Goal: Task Accomplishment & Management: Complete application form

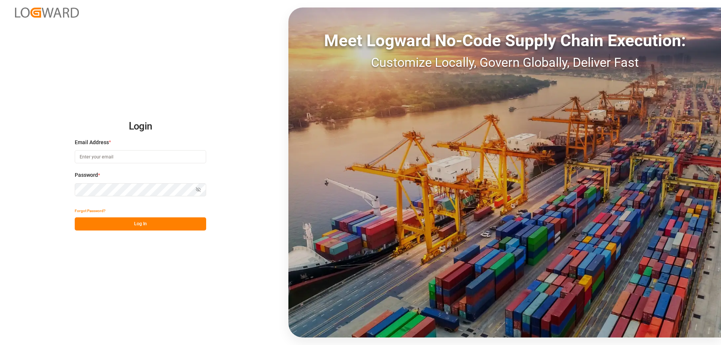
type input "[PERSON_NAME][EMAIL_ADDRESS][DOMAIN_NAME]"
click at [161, 227] on button "Log In" at bounding box center [140, 224] width 131 height 13
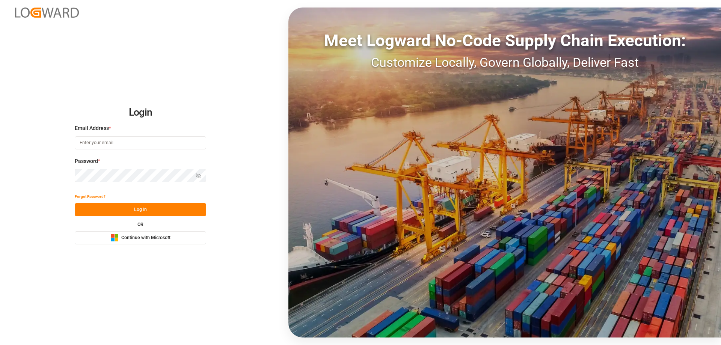
type input "[PERSON_NAME][EMAIL_ADDRESS][DOMAIN_NAME]"
click at [154, 208] on button "Log In" at bounding box center [140, 209] width 131 height 13
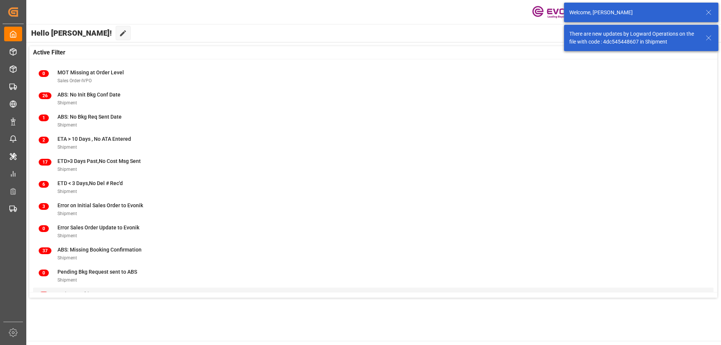
scroll to position [74, 0]
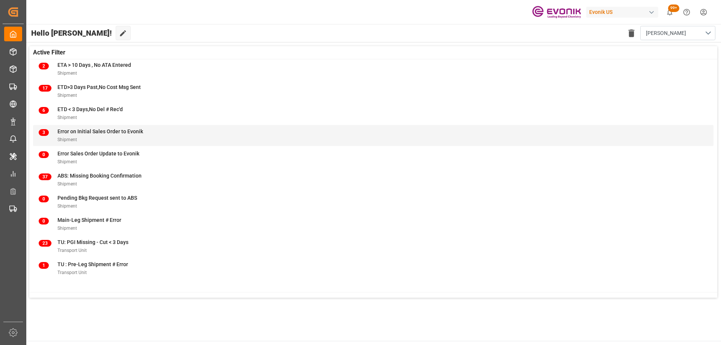
click at [132, 134] on span "Error on Initial Sales Order to Evonik" at bounding box center [100, 131] width 86 height 6
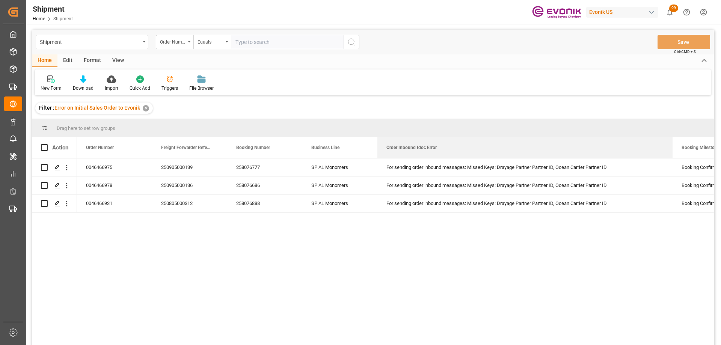
drag, startPoint x: 452, startPoint y: 144, endPoint x: 663, endPoint y: 128, distance: 212.5
click at [663, 128] on div "Drag here to set row groups Drag here to set column labels Action Order Number …" at bounding box center [373, 234] width 682 height 231
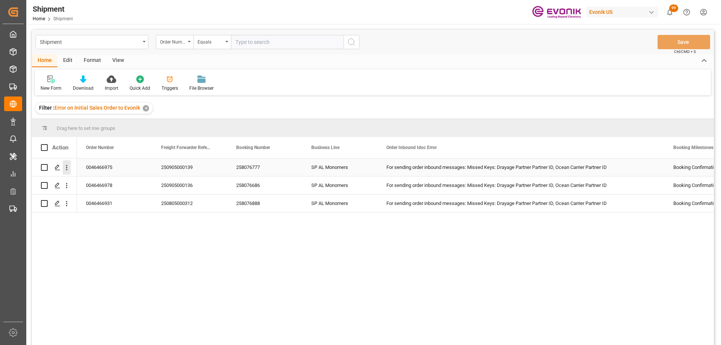
click at [67, 169] on icon "open menu" at bounding box center [67, 168] width 8 height 8
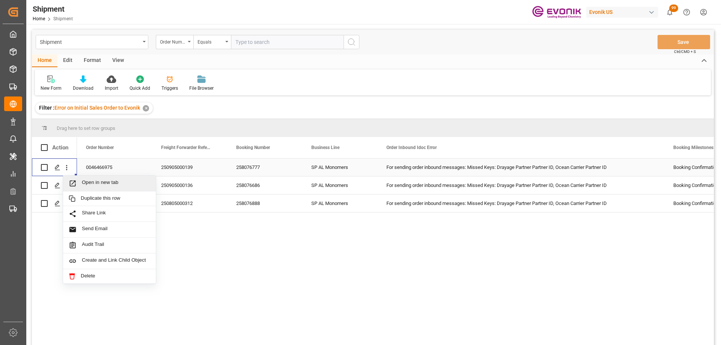
click at [78, 181] on span "Press SPACE to select this row." at bounding box center [75, 184] width 13 height 8
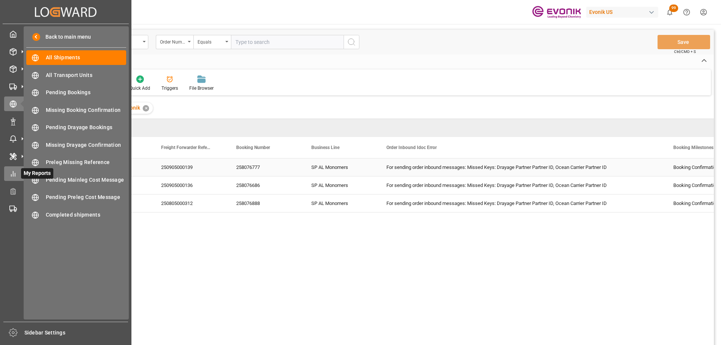
click at [20, 178] on div "My Reports My Reports" at bounding box center [65, 173] width 123 height 15
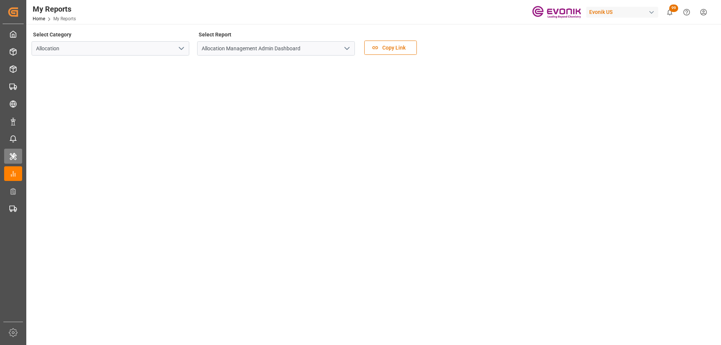
click at [17, 156] on div "Master Data Management Master Data Management" at bounding box center [13, 156] width 18 height 15
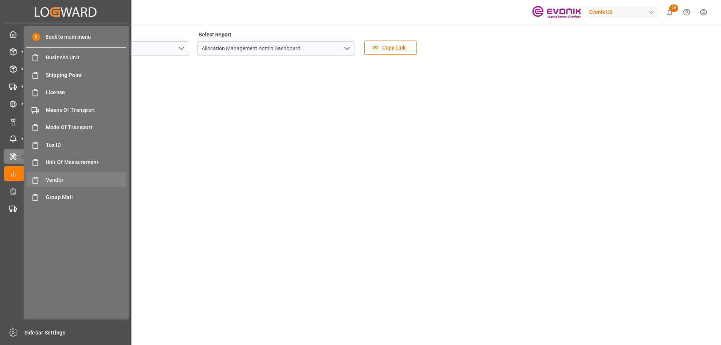
click at [62, 179] on span "Vendor" at bounding box center [86, 180] width 81 height 8
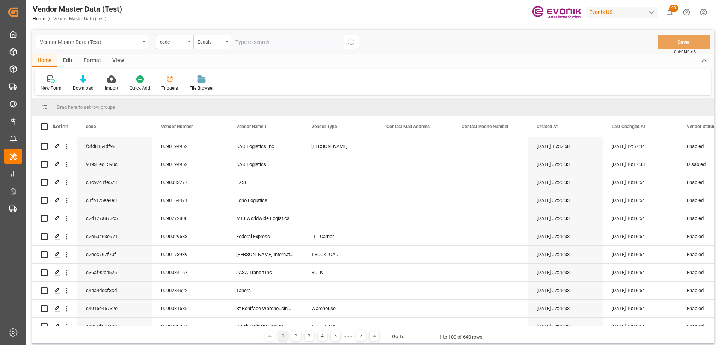
click at [284, 80] on div "New Form Download Import Quick Add Triggers File Browser" at bounding box center [373, 83] width 676 height 26
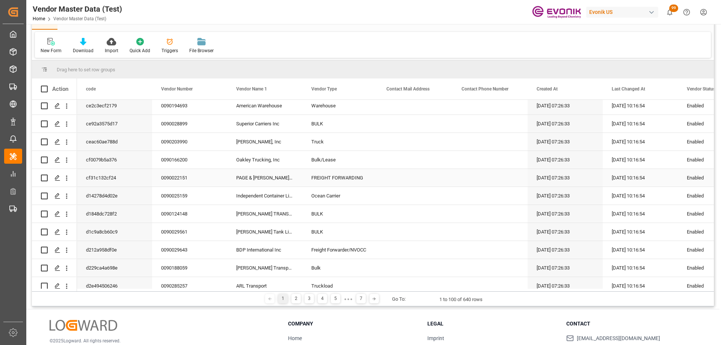
scroll to position [639, 0]
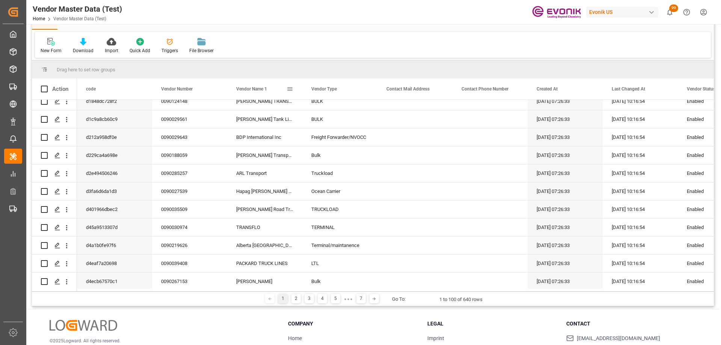
click at [291, 89] on span at bounding box center [290, 89] width 7 height 7
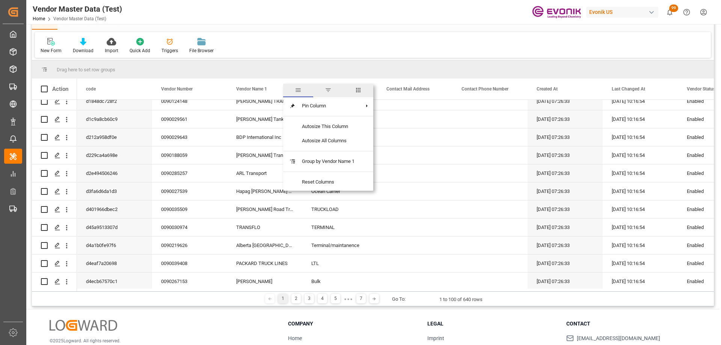
click at [329, 91] on span "filter" at bounding box center [328, 90] width 7 height 7
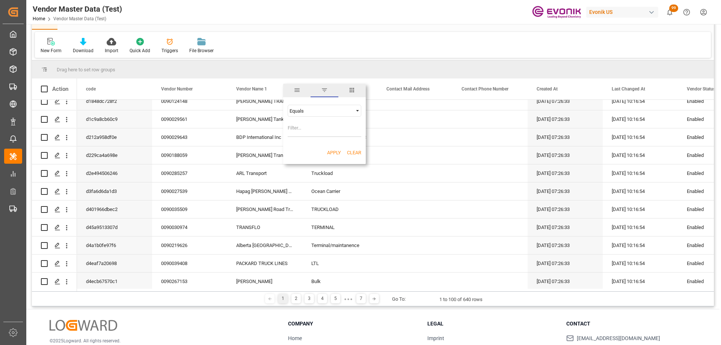
click at [320, 108] on div "Equals" at bounding box center [321, 111] width 63 height 6
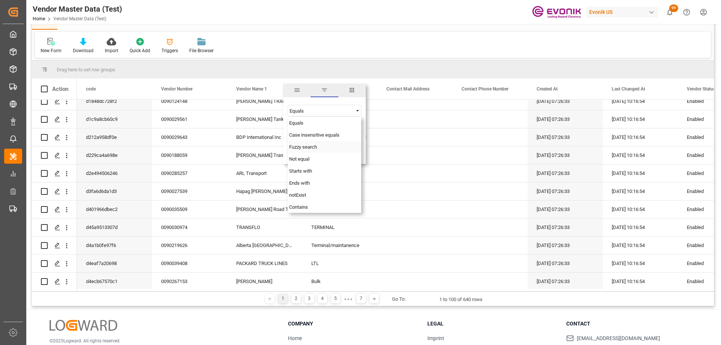
click at [303, 148] on span "Fuzzy search" at bounding box center [303, 147] width 28 height 6
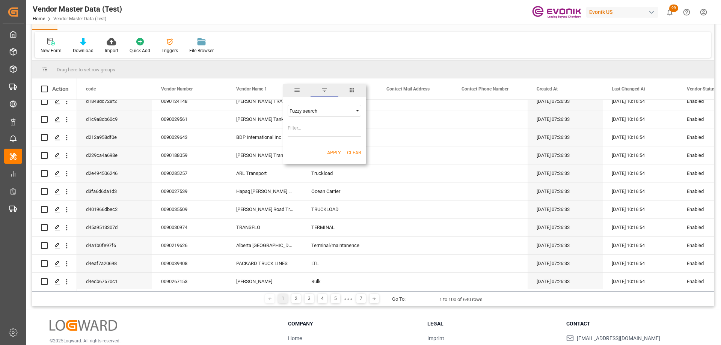
click at [305, 132] on input "Filter Value" at bounding box center [325, 129] width 74 height 15
type input "ITT"
click at [335, 151] on button "Apply" at bounding box center [334, 153] width 14 height 8
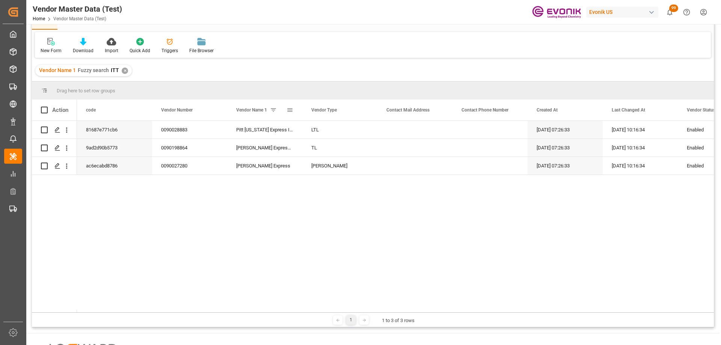
click at [275, 110] on span at bounding box center [273, 110] width 7 height 7
click at [290, 111] on span at bounding box center [290, 110] width 7 height 7
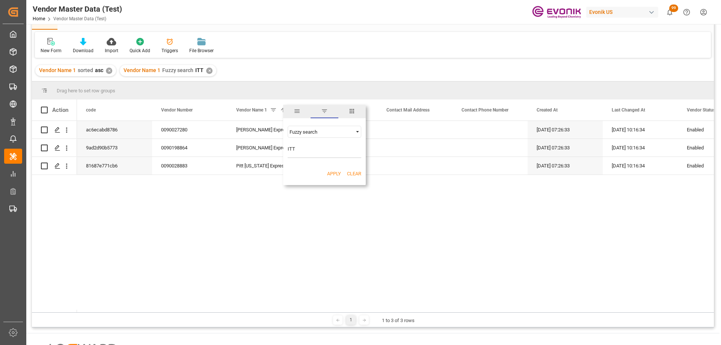
drag, startPoint x: 302, startPoint y: 150, endPoint x: 285, endPoint y: 149, distance: 16.9
click at [285, 149] on div "Fuzzy search ITT AND OR Equals" at bounding box center [324, 142] width 83 height 44
type input "intermodal"
click at [327, 176] on button "Apply" at bounding box center [334, 174] width 14 height 8
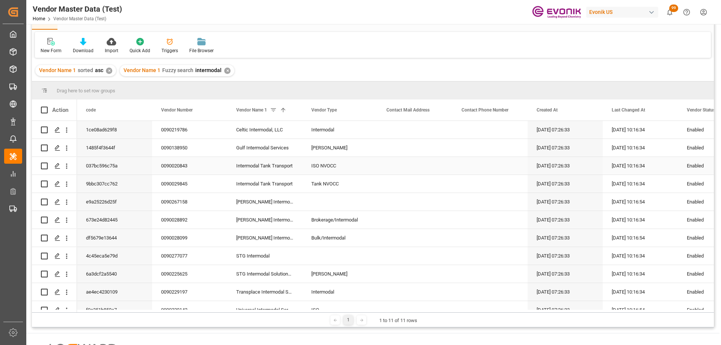
click at [174, 165] on div "0090020843" at bounding box center [189, 166] width 75 height 18
click at [187, 186] on div "0090029845" at bounding box center [189, 184] width 75 height 18
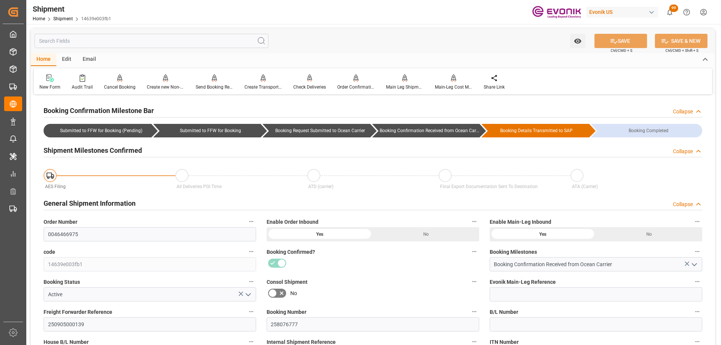
scroll to position [225, 0]
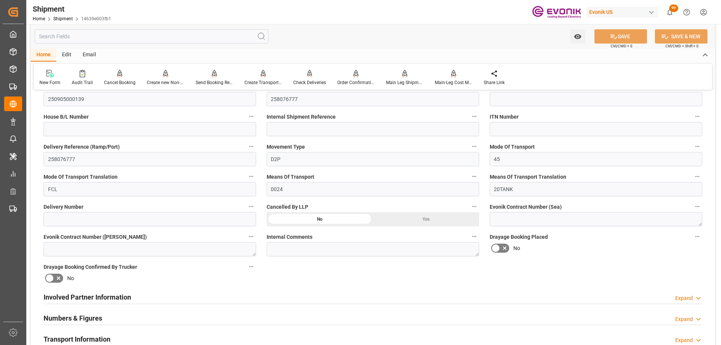
click at [205, 295] on div "Involved Partner Information Expand" at bounding box center [373, 297] width 659 height 14
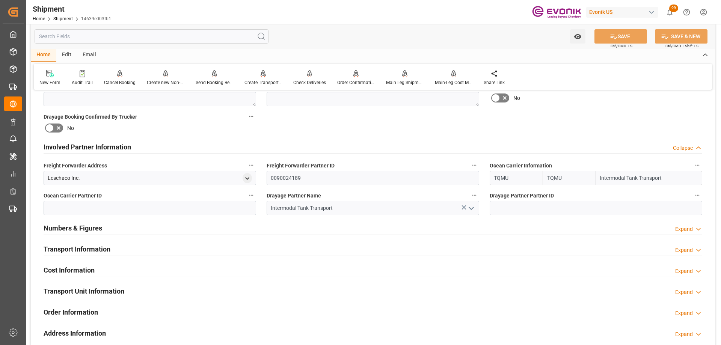
scroll to position [301, 0]
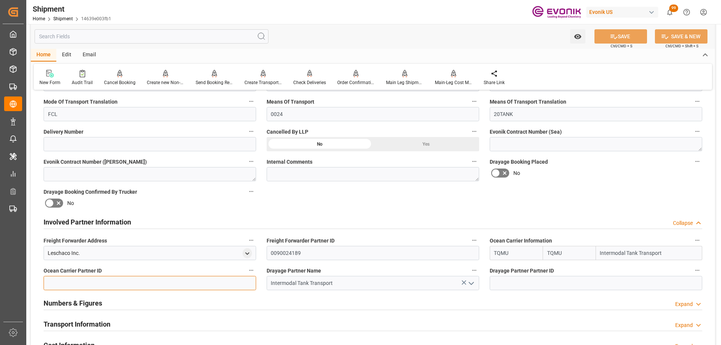
click at [156, 287] on input at bounding box center [150, 283] width 213 height 14
paste input "0090029845"
type input "0090029845"
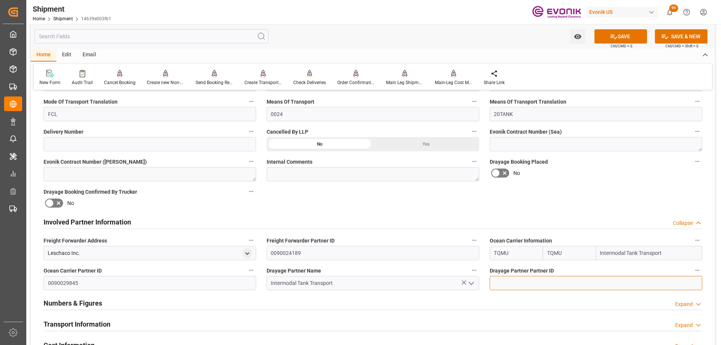
click at [526, 286] on input at bounding box center [596, 283] width 213 height 14
paste input "0090029845"
type input "0090029845"
click at [622, 38] on button "SAVE" at bounding box center [621, 36] width 53 height 14
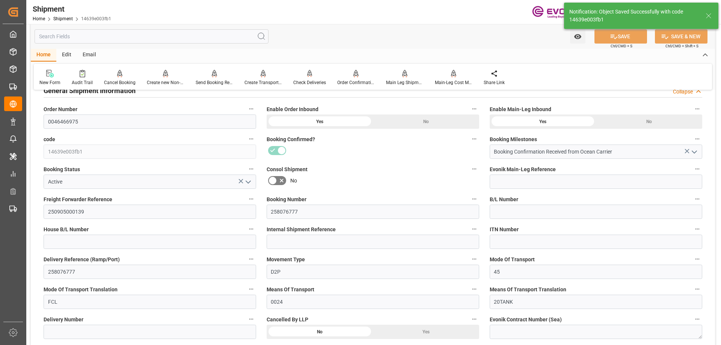
scroll to position [0, 0]
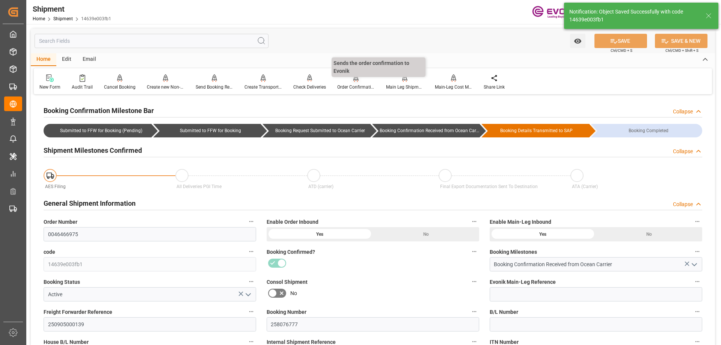
click at [358, 86] on div "Order Confirmation" at bounding box center [356, 87] width 38 height 7
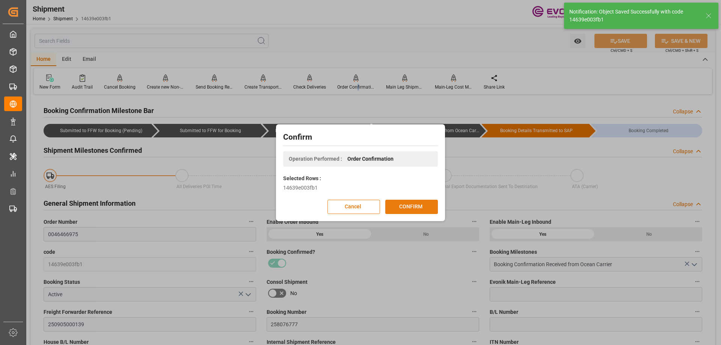
click at [415, 209] on button "CONFIRM" at bounding box center [411, 207] width 53 height 14
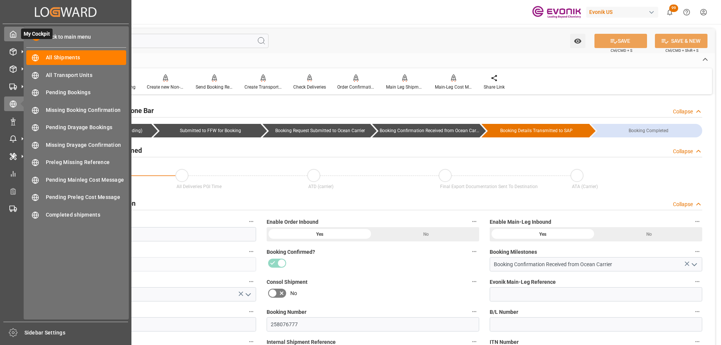
click at [15, 30] on div "My Cockpit My Cockpit" at bounding box center [65, 34] width 123 height 15
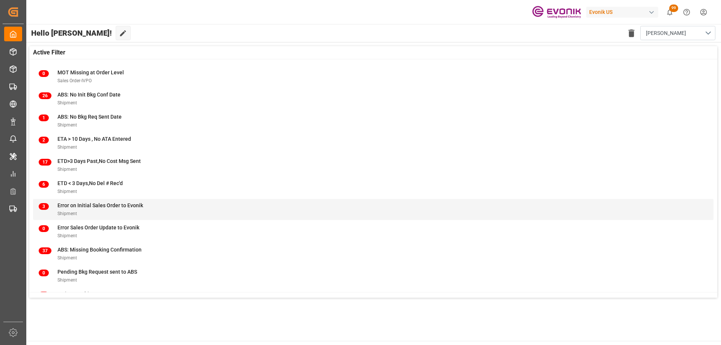
click at [139, 208] on span "Error on Initial Sales Order to Evonik" at bounding box center [100, 206] width 86 height 6
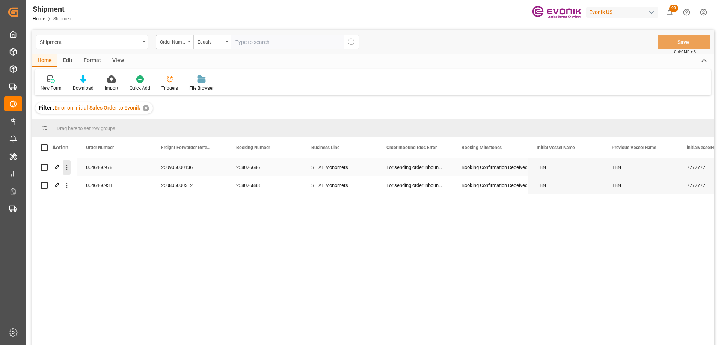
click at [65, 166] on icon "open menu" at bounding box center [67, 168] width 8 height 8
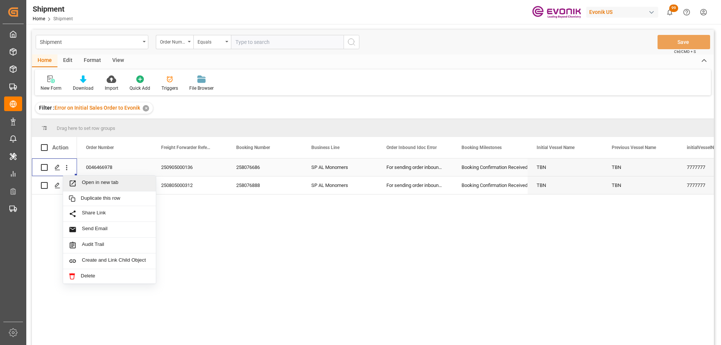
click at [78, 178] on div "Open in new tab" at bounding box center [109, 184] width 93 height 16
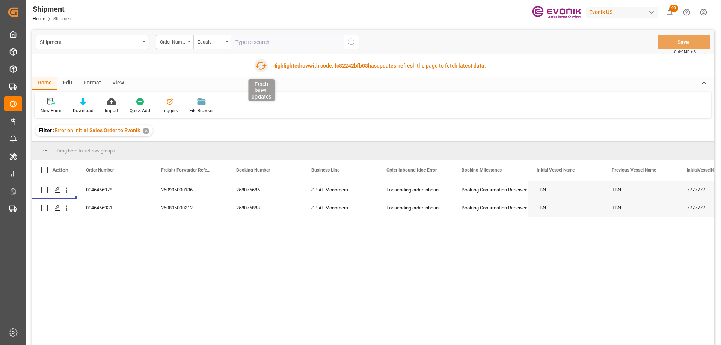
click at [258, 64] on icon "button" at bounding box center [261, 66] width 12 height 12
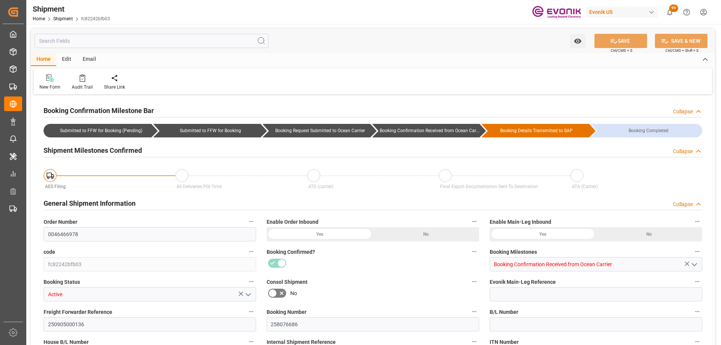
type input "TQMU"
type input "Intermodal Tank Transport"
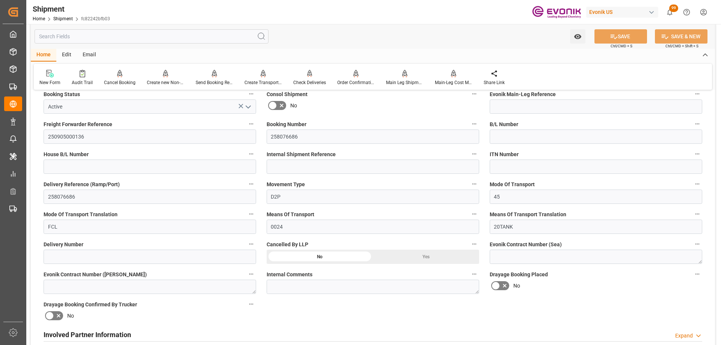
scroll to position [338, 0]
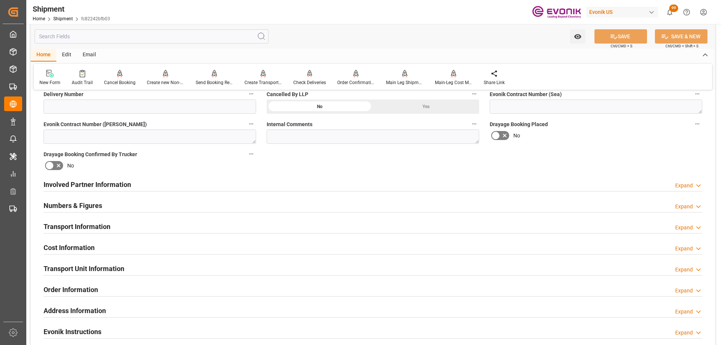
click at [243, 178] on div "Involved Partner Information Expand" at bounding box center [373, 184] width 659 height 14
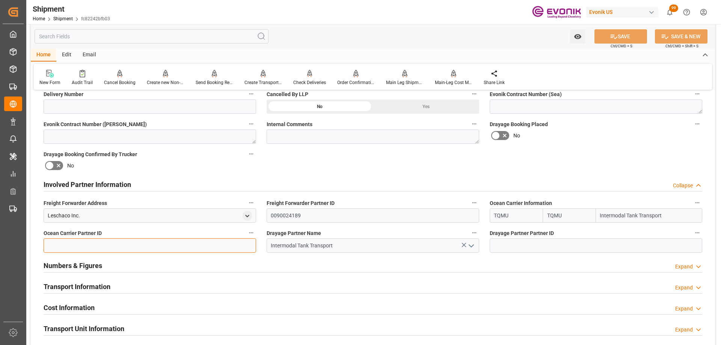
click at [181, 243] on input at bounding box center [150, 246] width 213 height 14
paste input "0090029845"
type input "0090029845"
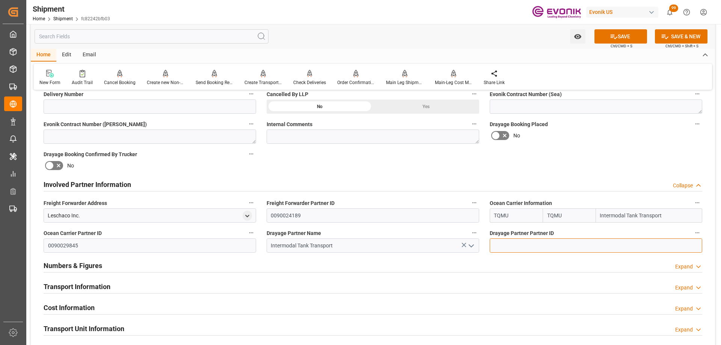
click at [543, 247] on input at bounding box center [596, 246] width 213 height 14
paste input "0090029845"
type input "0090029845"
click at [616, 36] on icon at bounding box center [614, 37] width 8 height 8
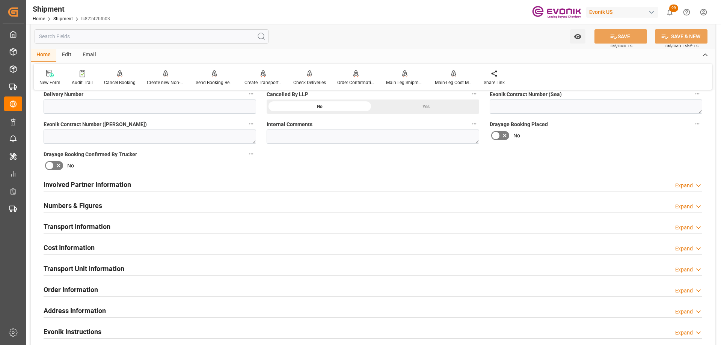
click at [168, 185] on div "Involved Partner Information Expand" at bounding box center [373, 184] width 659 height 14
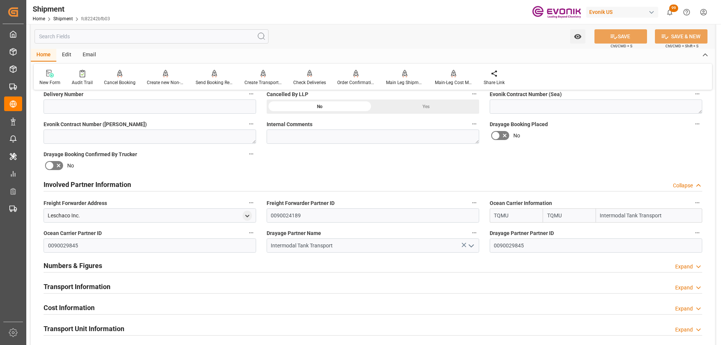
click at [168, 185] on div "Involved Partner Information Collapse" at bounding box center [373, 184] width 659 height 14
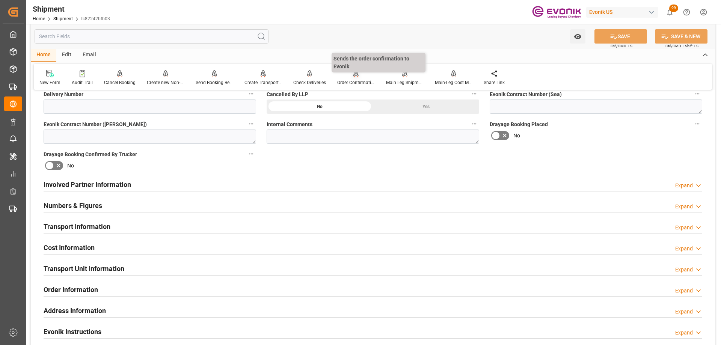
click at [360, 79] on div "Order Confirmation" at bounding box center [356, 78] width 49 height 17
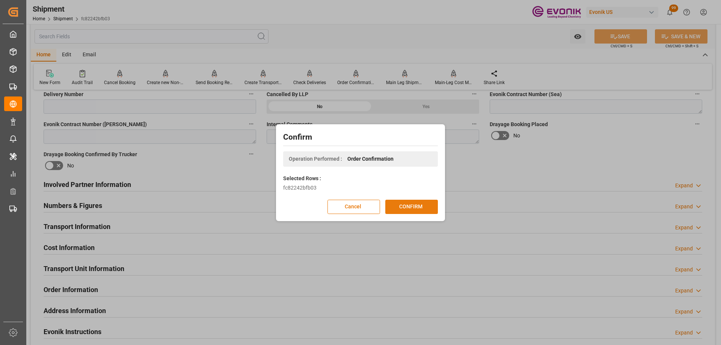
click at [414, 209] on button "CONFIRM" at bounding box center [411, 207] width 53 height 14
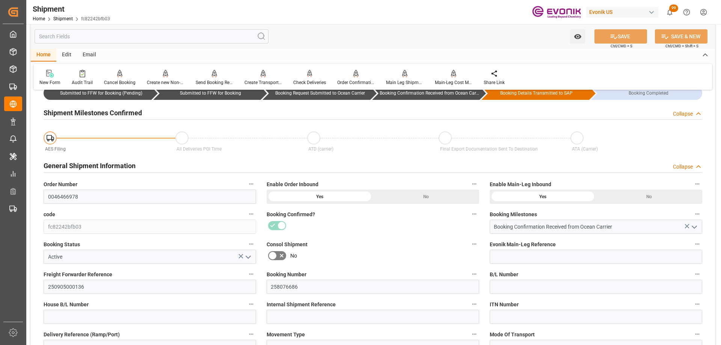
scroll to position [0, 0]
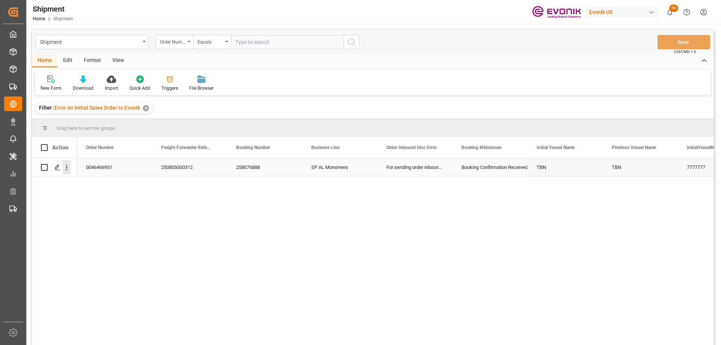
click at [65, 169] on icon "open menu" at bounding box center [67, 168] width 8 height 8
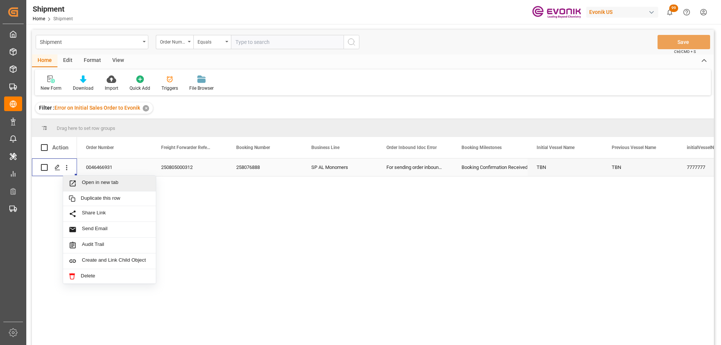
click at [75, 181] on icon "Press SPACE to select this row." at bounding box center [73, 184] width 6 height 6
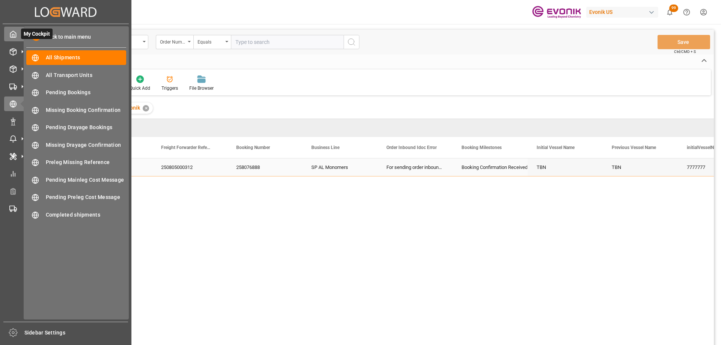
click at [18, 32] on div "My Cockpit My Cockpit" at bounding box center [65, 34] width 123 height 15
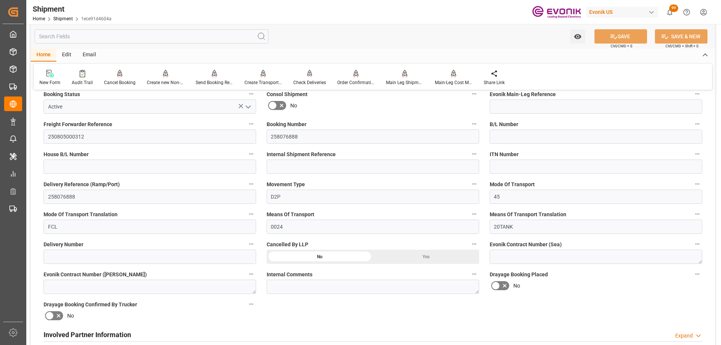
scroll to position [263, 0]
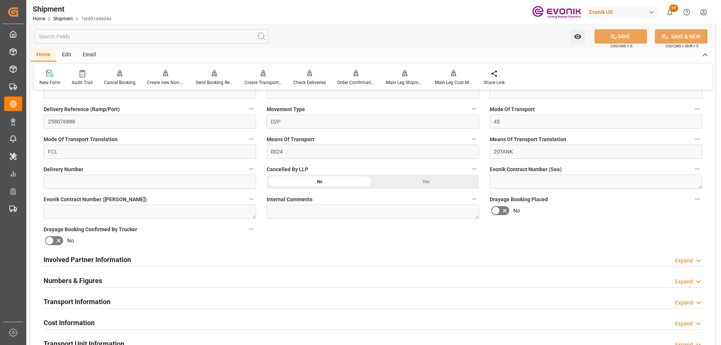
click at [142, 255] on div "Involved Partner Information Expand" at bounding box center [373, 259] width 659 height 14
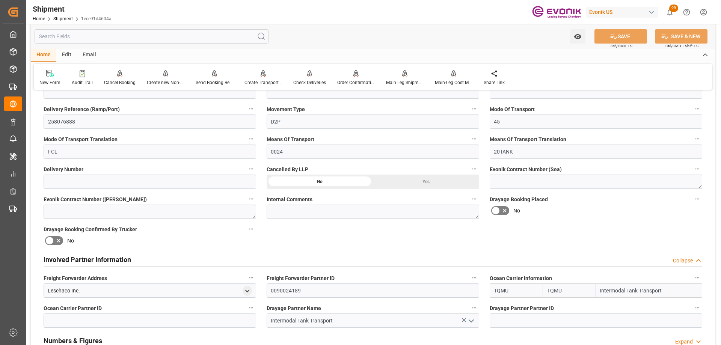
scroll to position [376, 0]
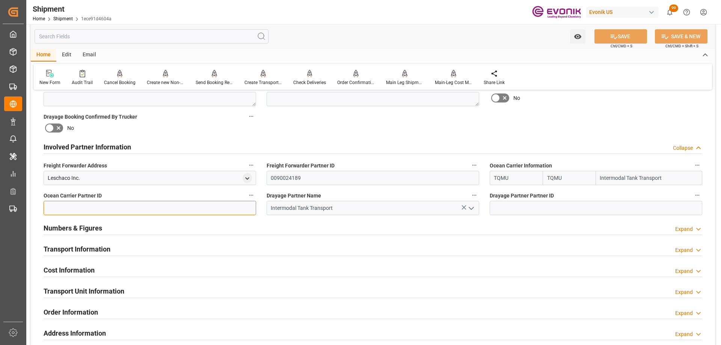
click at [193, 215] on input at bounding box center [150, 208] width 213 height 14
paste input "0090029845"
type input "0090029845"
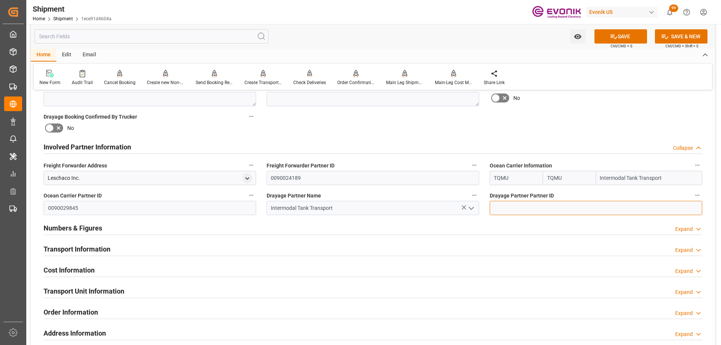
click at [546, 206] on input at bounding box center [596, 208] width 213 height 14
paste input "0090029845"
type input "0090029845"
click at [618, 36] on button "SAVE" at bounding box center [621, 36] width 53 height 14
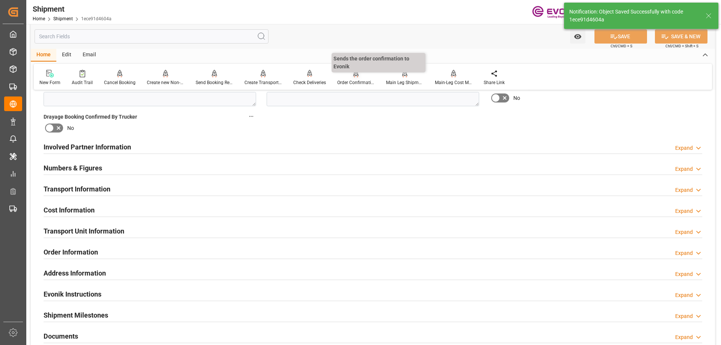
click at [356, 76] on icon at bounding box center [356, 74] width 5 height 8
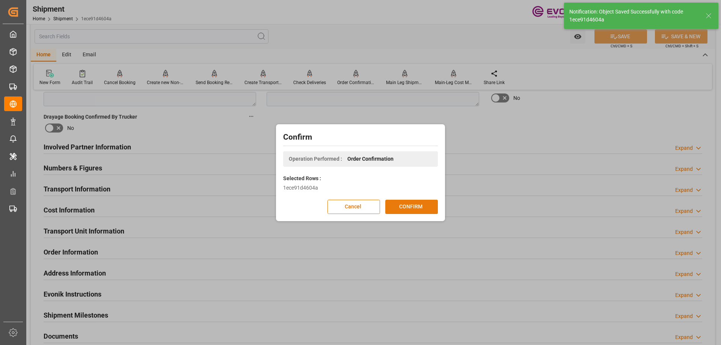
click at [404, 206] on button "CONFIRM" at bounding box center [411, 207] width 53 height 14
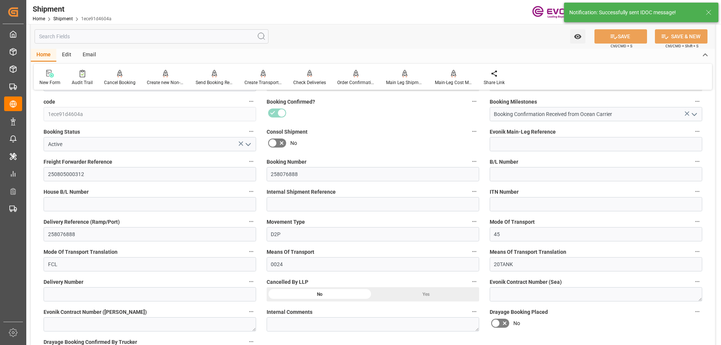
scroll to position [0, 0]
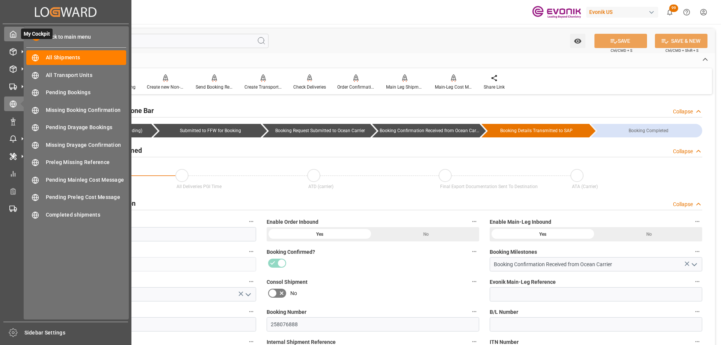
click at [14, 37] on polyline at bounding box center [13, 35] width 2 height 3
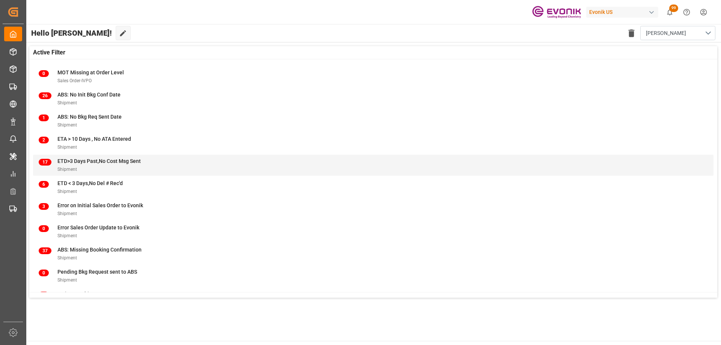
scroll to position [74, 0]
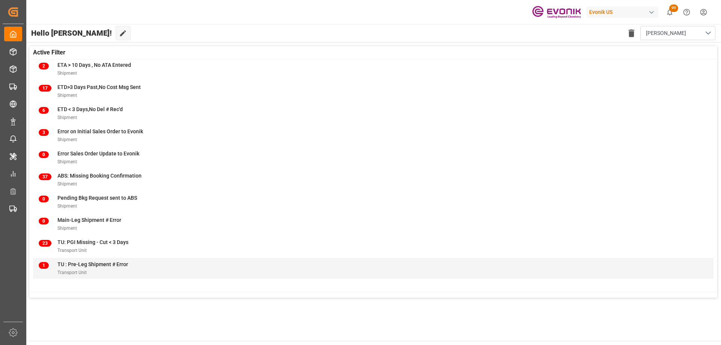
click at [117, 268] on span "TU : Pre-Leg Shipment # Error" at bounding box center [92, 264] width 71 height 6
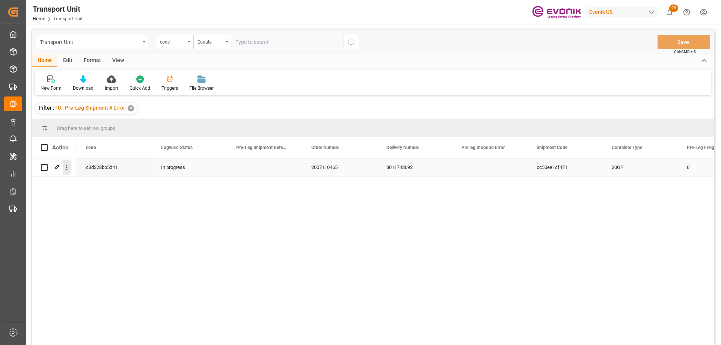
click at [68, 165] on icon "open menu" at bounding box center [67, 168] width 8 height 8
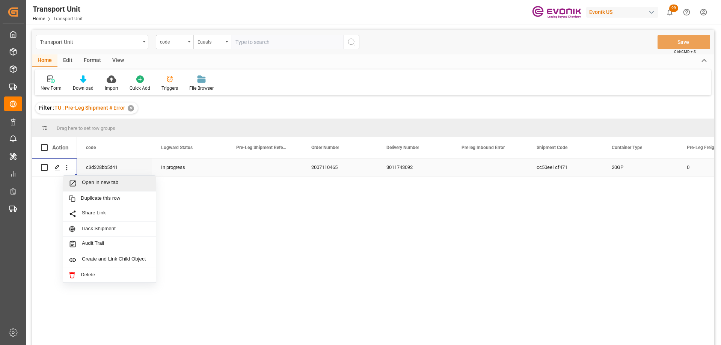
click at [76, 184] on icon "Press SPACE to select this row." at bounding box center [73, 184] width 6 height 6
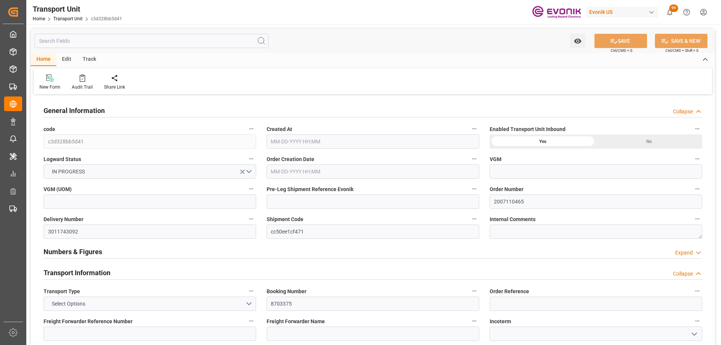
type input "Seaboard"
type input "Seaboard Marine Ltd"
type input "[PERSON_NAME]"
type input "DOHAI"
type input "5305.116"
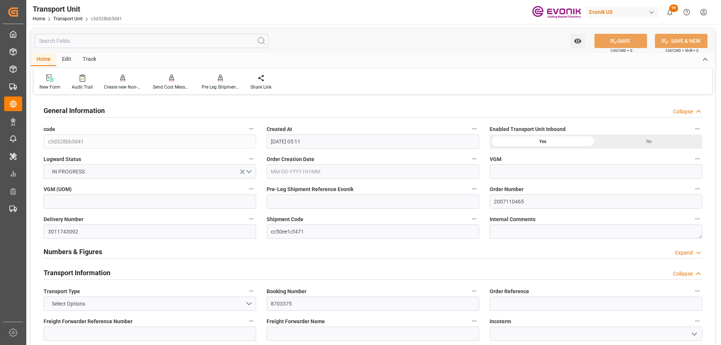
type input "[DATE] 05:11"
type input "[DATE]"
type input "[DATE] 00:00"
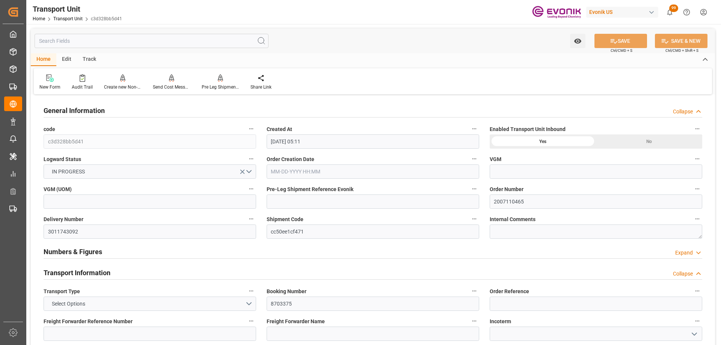
type input "[DATE] 00:00"
click at [475, 188] on icon "button" at bounding box center [475, 189] width 6 height 6
click at [479, 219] on div at bounding box center [360, 172] width 721 height 345
click at [474, 218] on icon "button" at bounding box center [475, 219] width 6 height 6
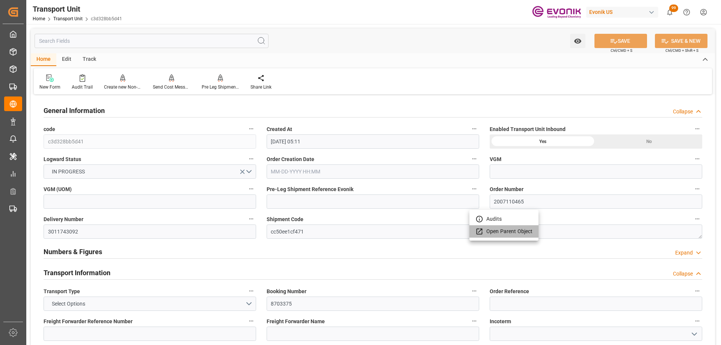
click at [490, 231] on li "Open Parent Object" at bounding box center [504, 231] width 69 height 12
click at [215, 83] on div at bounding box center [360, 172] width 721 height 345
click at [210, 82] on div at bounding box center [221, 78] width 38 height 8
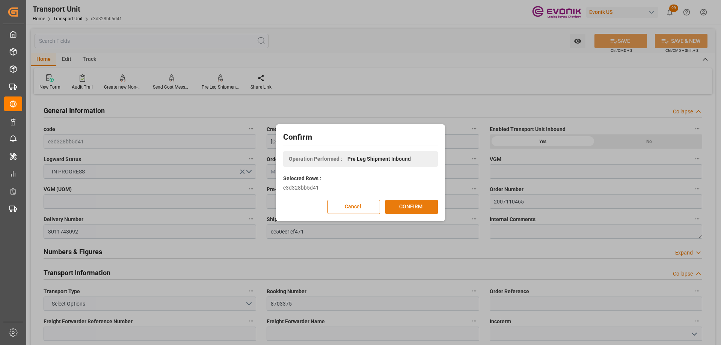
click at [403, 206] on button "CONFIRM" at bounding box center [411, 207] width 53 height 14
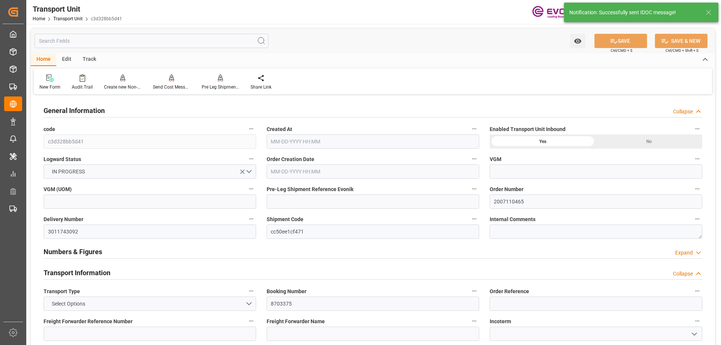
type input "Seaboard"
type input "Seaboard Marine Ltd"
type input "[PERSON_NAME]"
type input "DOHAI"
type input "5305.116"
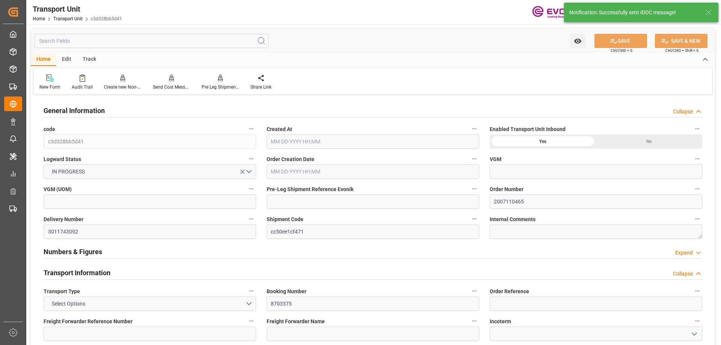
type input "[DATE] 05:11"
type input "[DATE]"
type input "[DATE] 00:00"
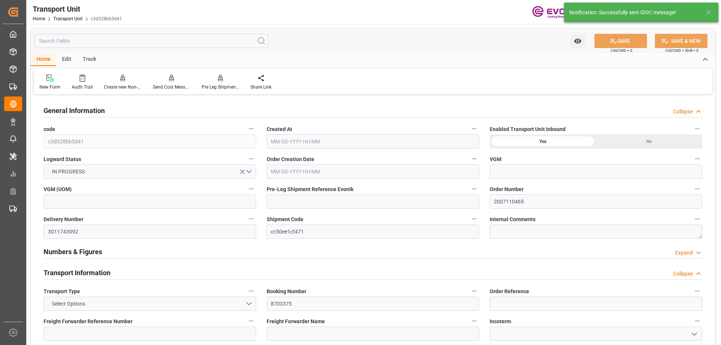
type input "[DATE] 00:00"
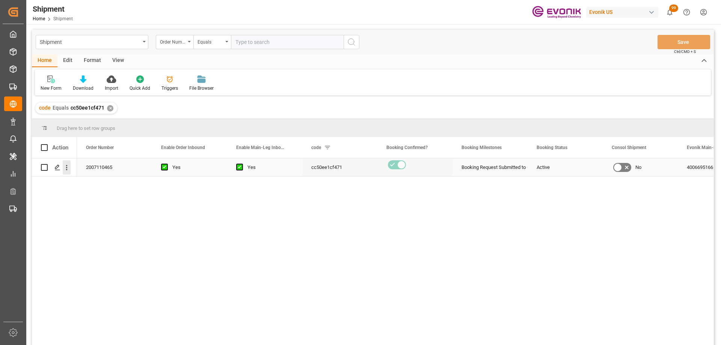
click at [66, 168] on icon "open menu" at bounding box center [67, 168] width 8 height 8
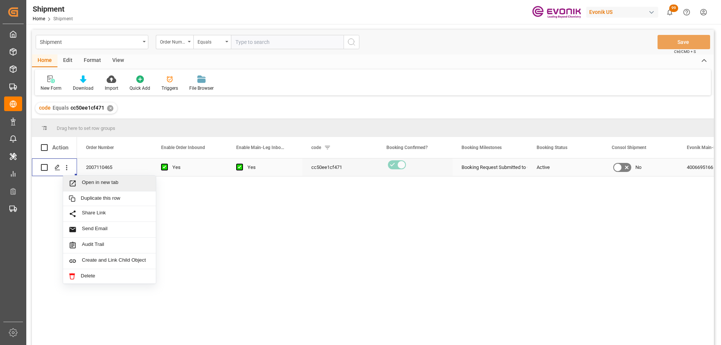
click at [76, 184] on icon "Press SPACE to select this row." at bounding box center [73, 184] width 8 height 8
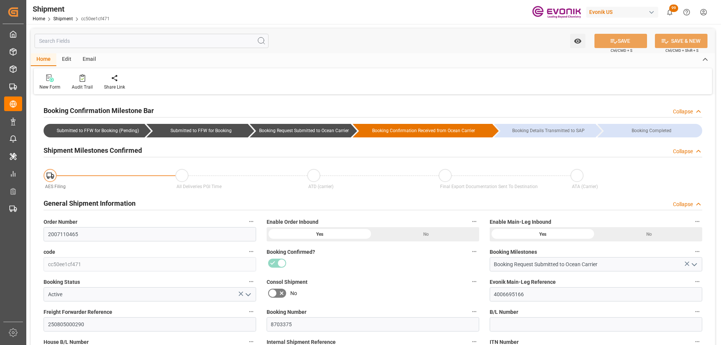
scroll to position [150, 0]
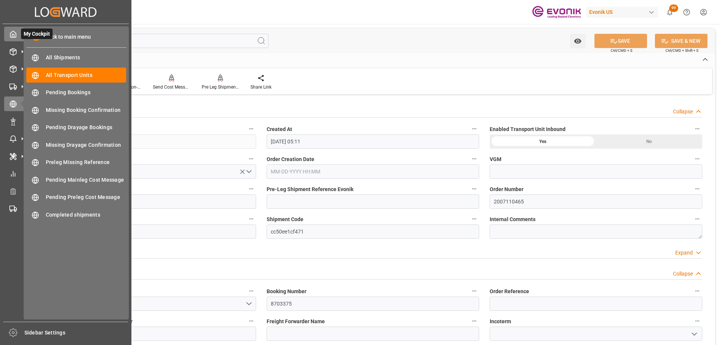
click at [17, 36] on icon at bounding box center [13, 34] width 8 height 8
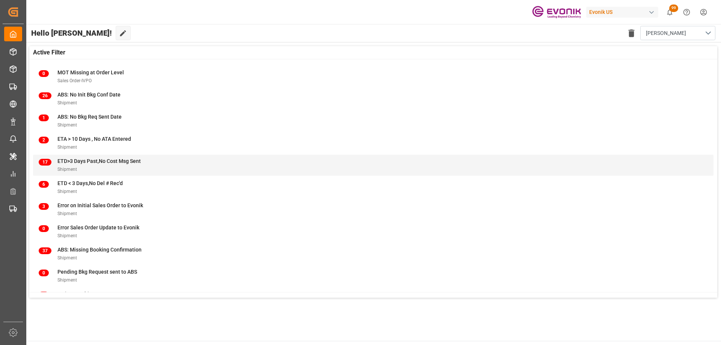
scroll to position [74, 0]
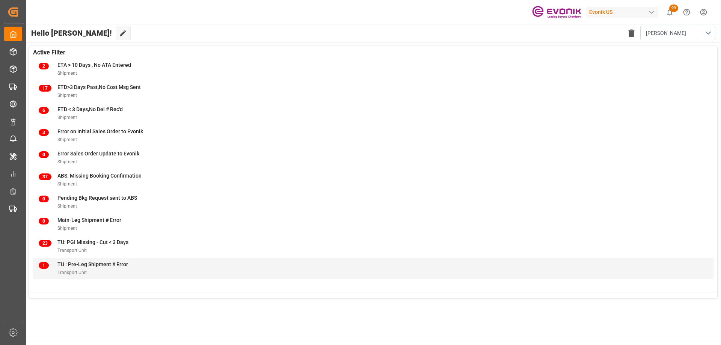
click at [107, 269] on div "Transport Unit" at bounding box center [92, 273] width 71 height 8
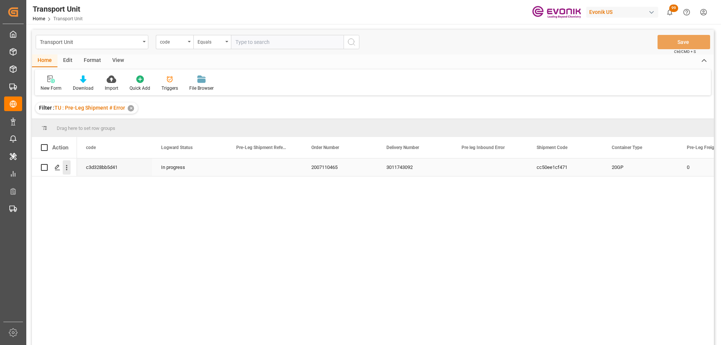
click at [64, 169] on icon "open menu" at bounding box center [67, 168] width 8 height 8
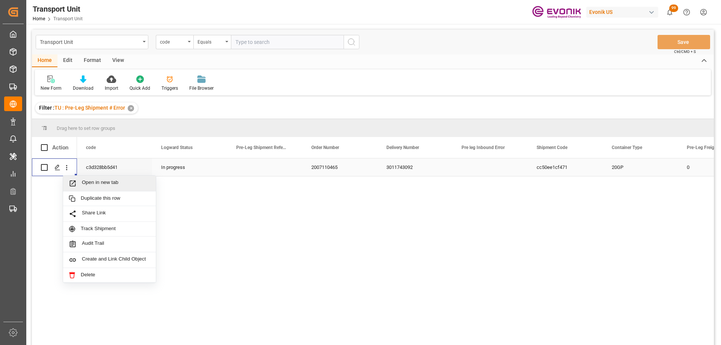
click at [78, 184] on span "Press SPACE to select this row." at bounding box center [75, 184] width 13 height 8
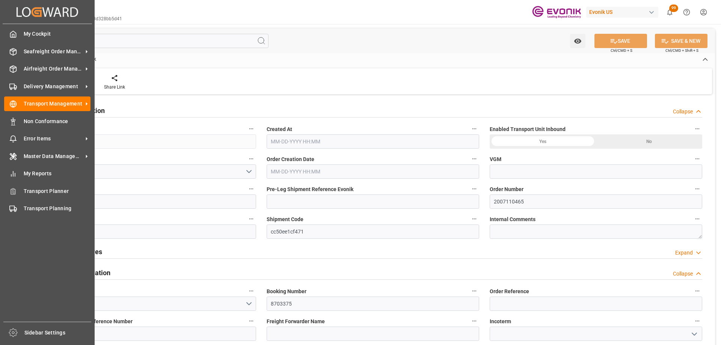
type input "6"
type input "5305.116"
type input "8.4524"
type input "Seaboard"
type input "Seaboard Marine Ltd"
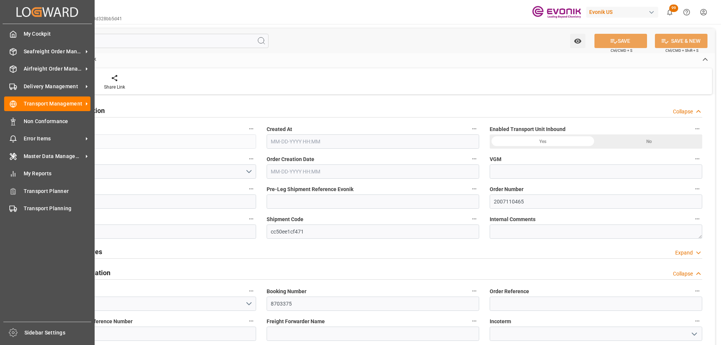
type input "[PERSON_NAME]"
type input "DOHAI"
type input "5305.116"
type input "[DATE] 05:11"
type input "[DATE]"
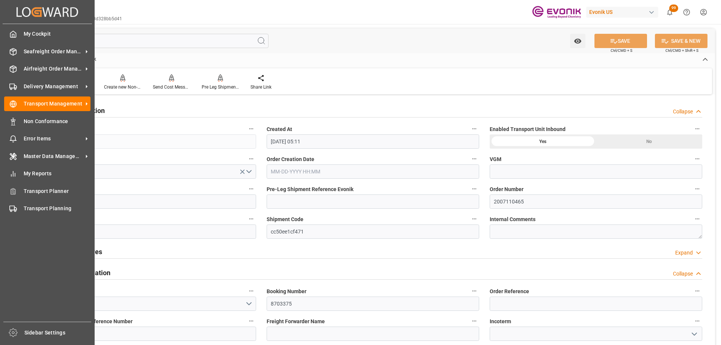
type input "[DATE] 00:00"
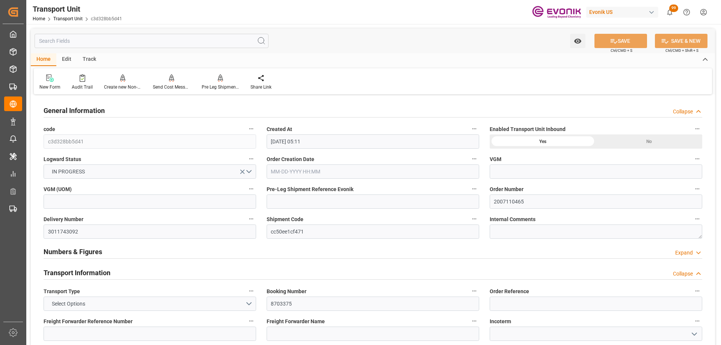
click at [412, 252] on div "Numbers & Figures Expand" at bounding box center [373, 251] width 659 height 14
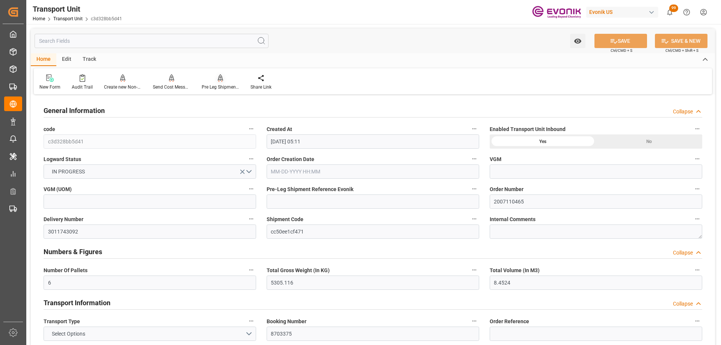
click at [215, 86] on div "Pre Leg Shipment Inbound" at bounding box center [221, 87] width 38 height 7
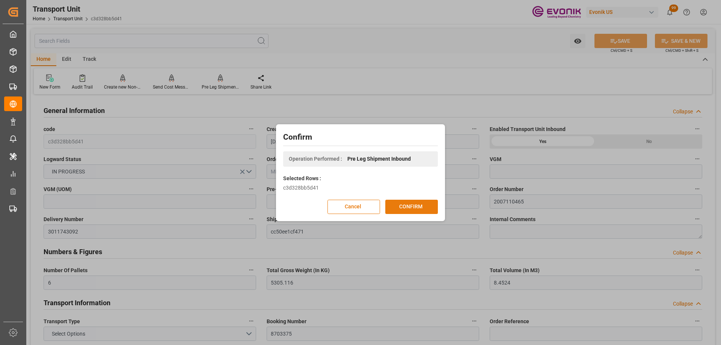
click at [406, 205] on button "CONFIRM" at bounding box center [411, 207] width 53 height 14
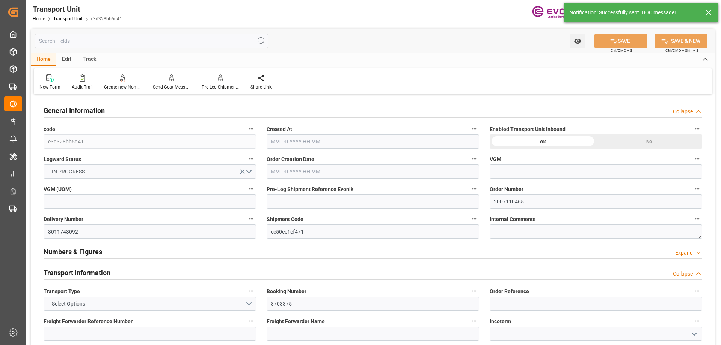
type input "Seaboard"
type input "Seaboard Marine Ltd"
type input "[PERSON_NAME]"
type input "DOHAI"
type input "5305.116"
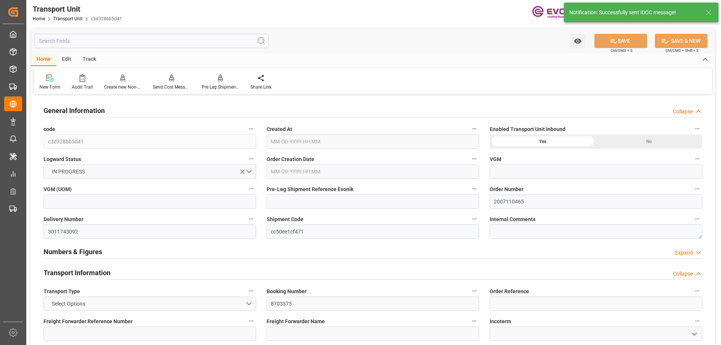
type input "[DATE] 05:11"
type input "[DATE]"
type input "[DATE] 00:00"
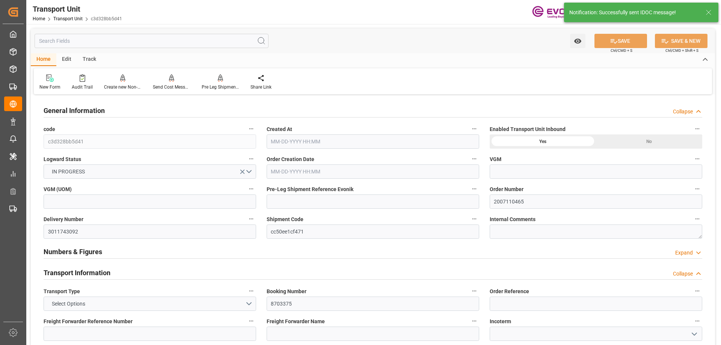
type input "[DATE] 00:00"
